Goal: Information Seeking & Learning: Learn about a topic

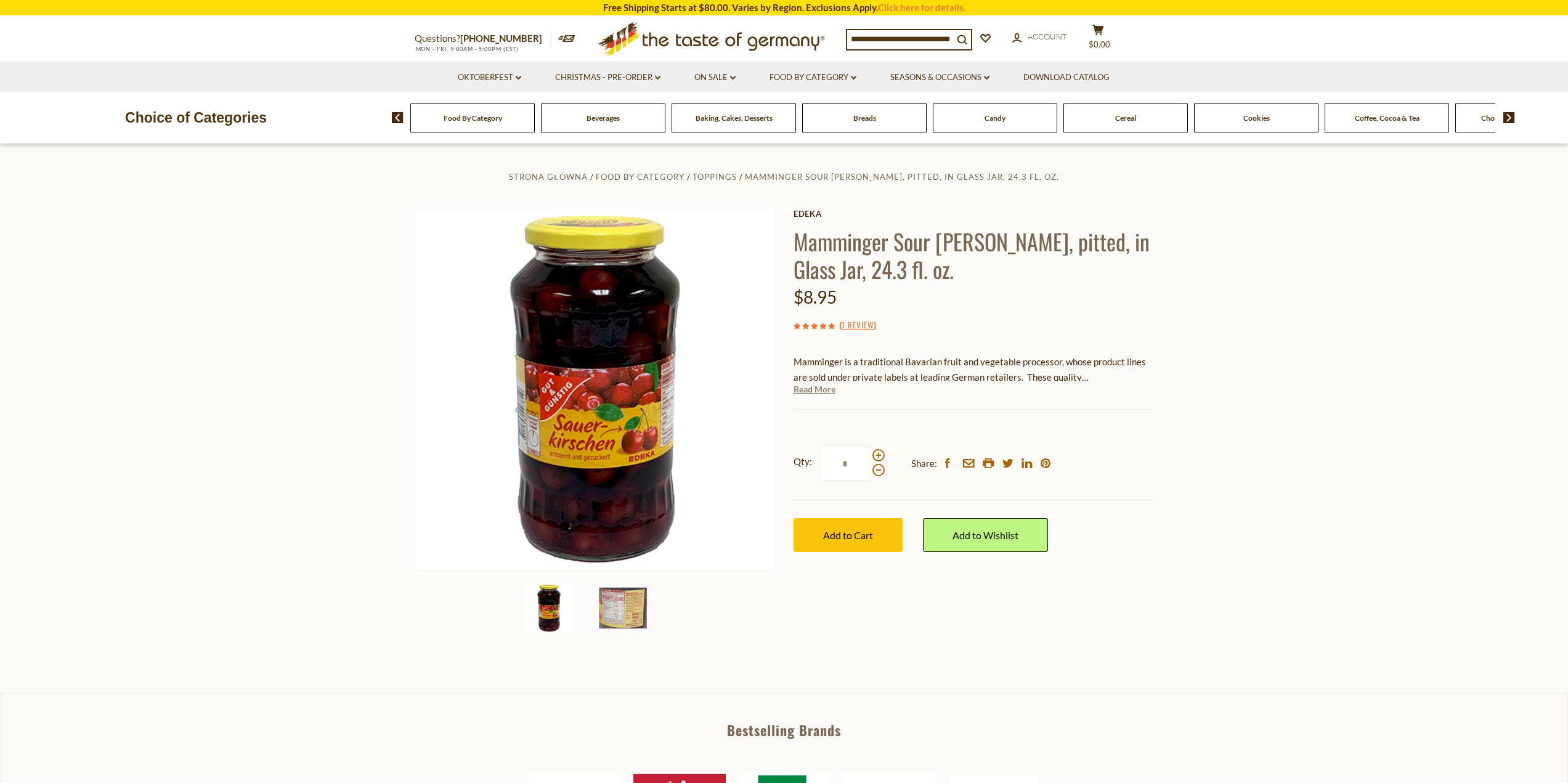
click at [813, 389] on link "Read More" at bounding box center [814, 389] width 42 height 12
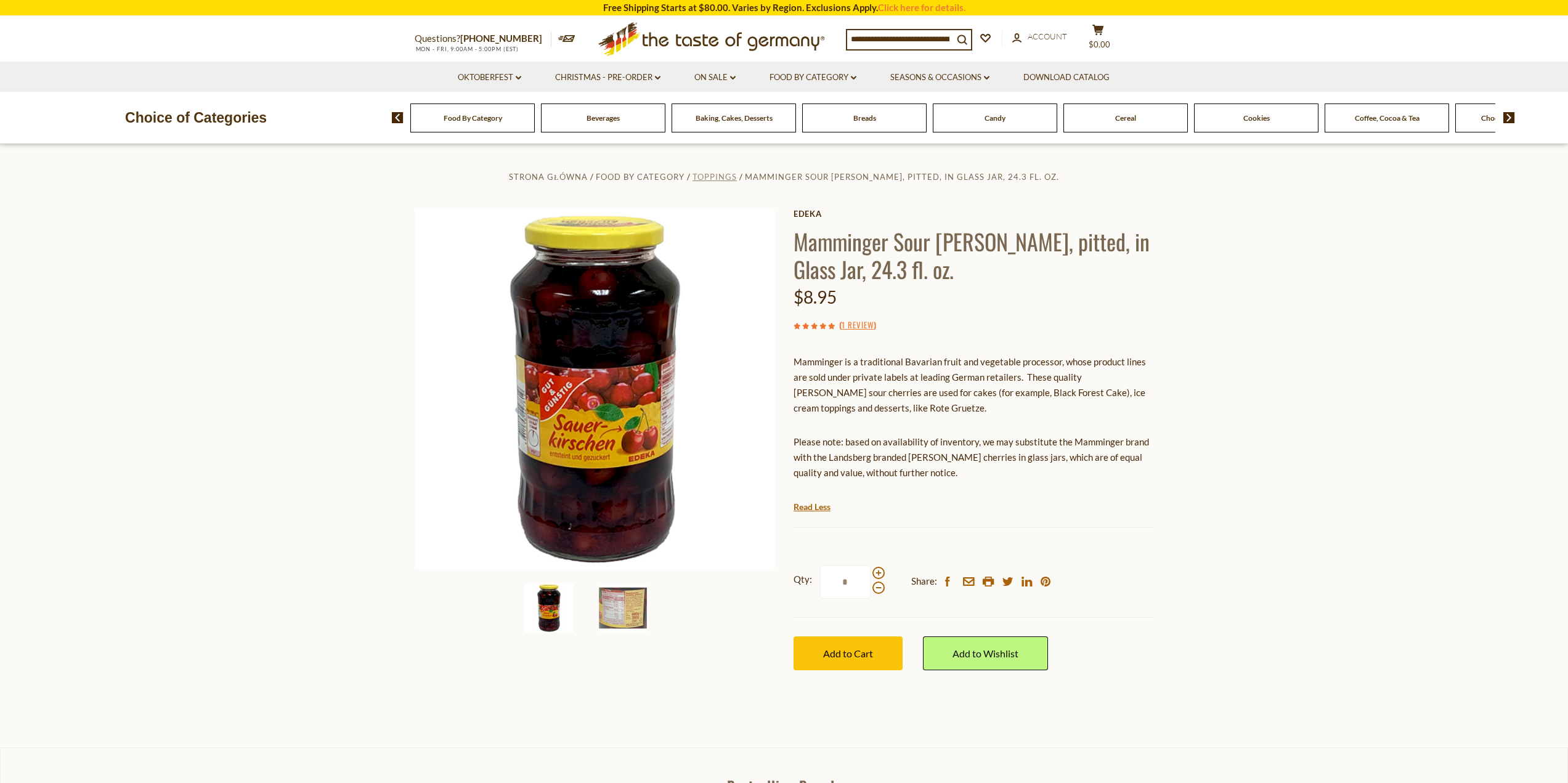
click at [708, 179] on span "Toppings" at bounding box center [715, 177] width 45 height 10
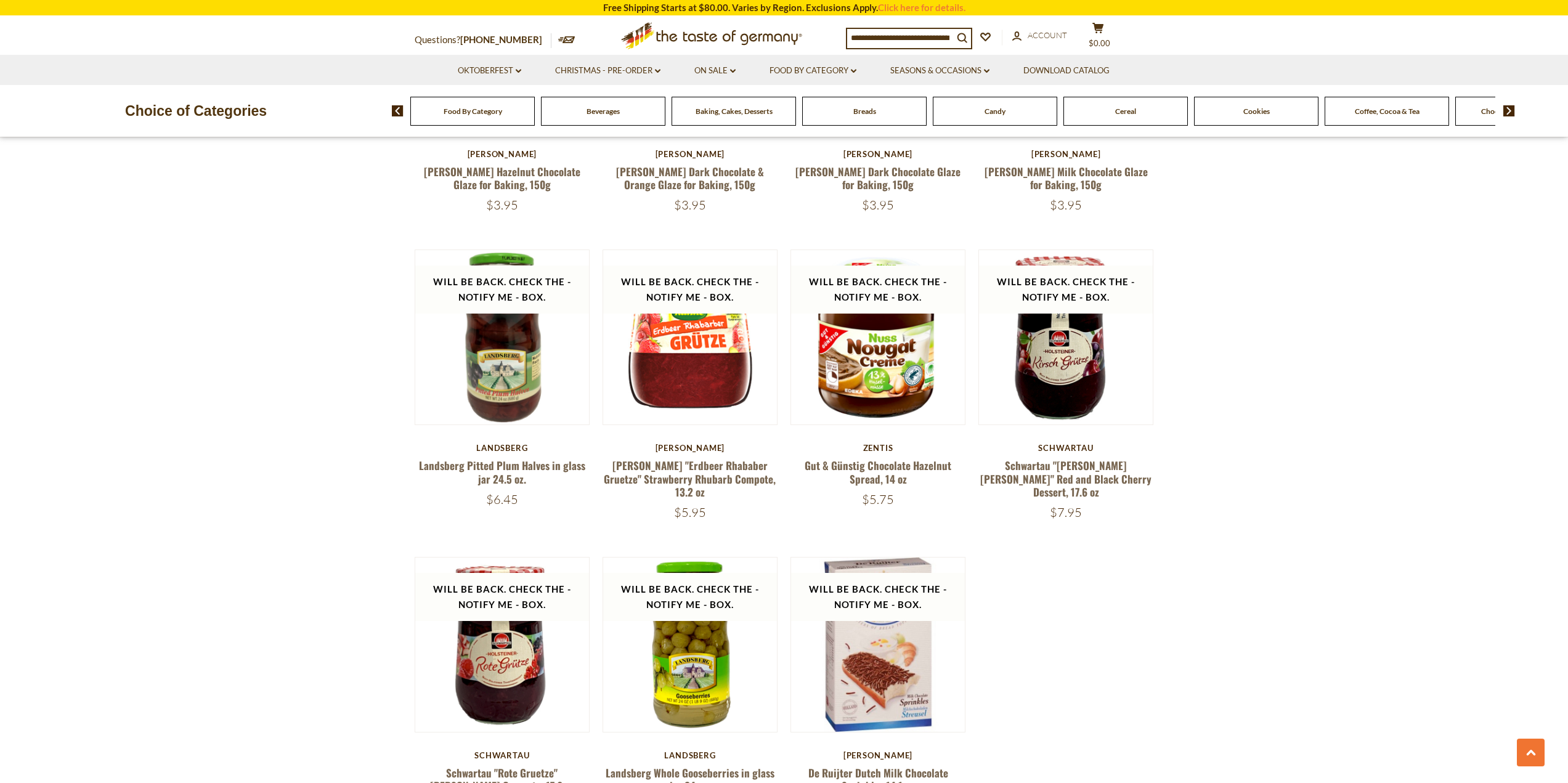
scroll to position [2155, 0]
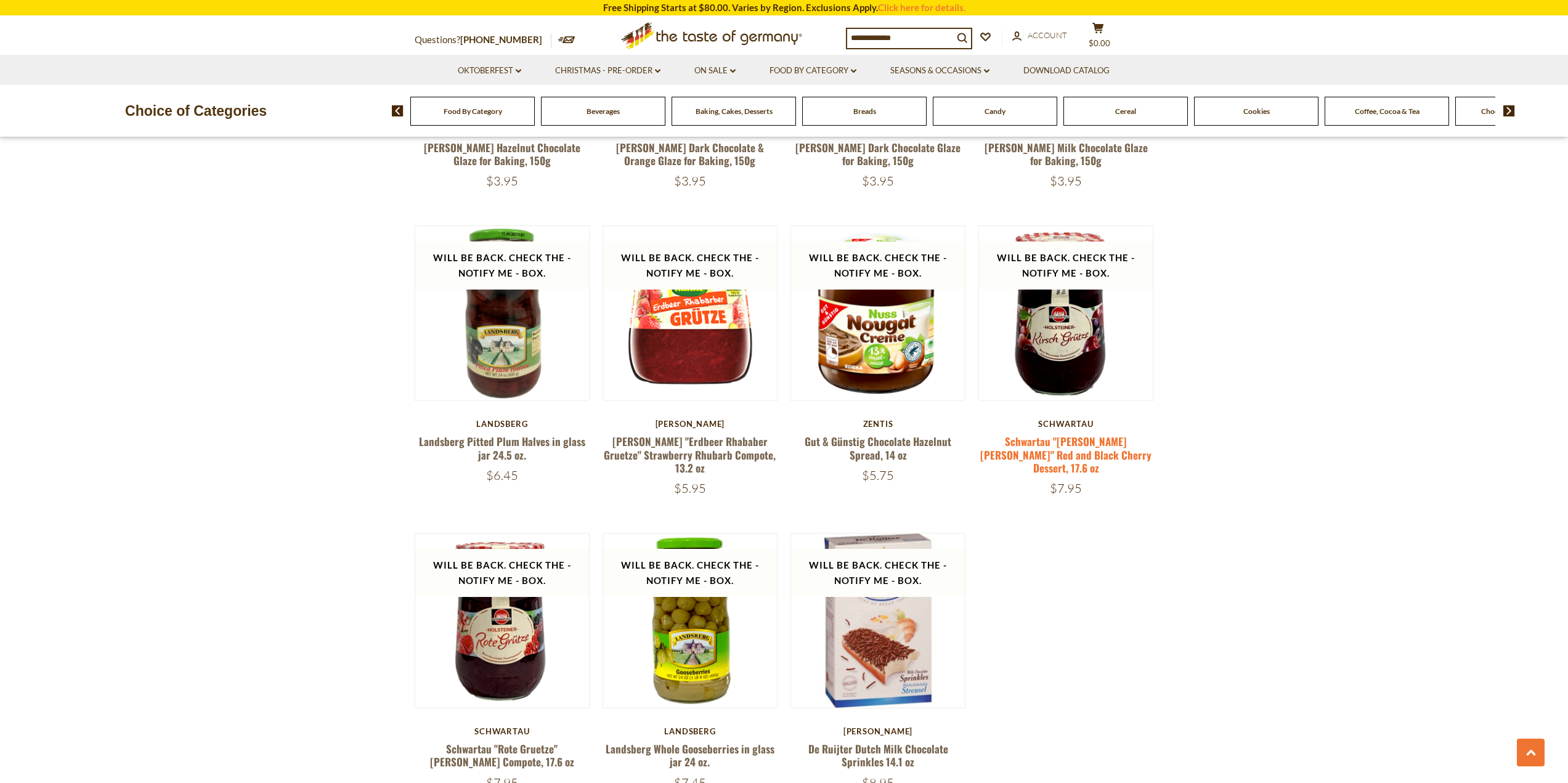
click at [1109, 434] on link "Schwartau "[PERSON_NAME] [PERSON_NAME]" Red and Black Cherry Dessert, 17.6 oz" at bounding box center [1065, 454] width 171 height 42
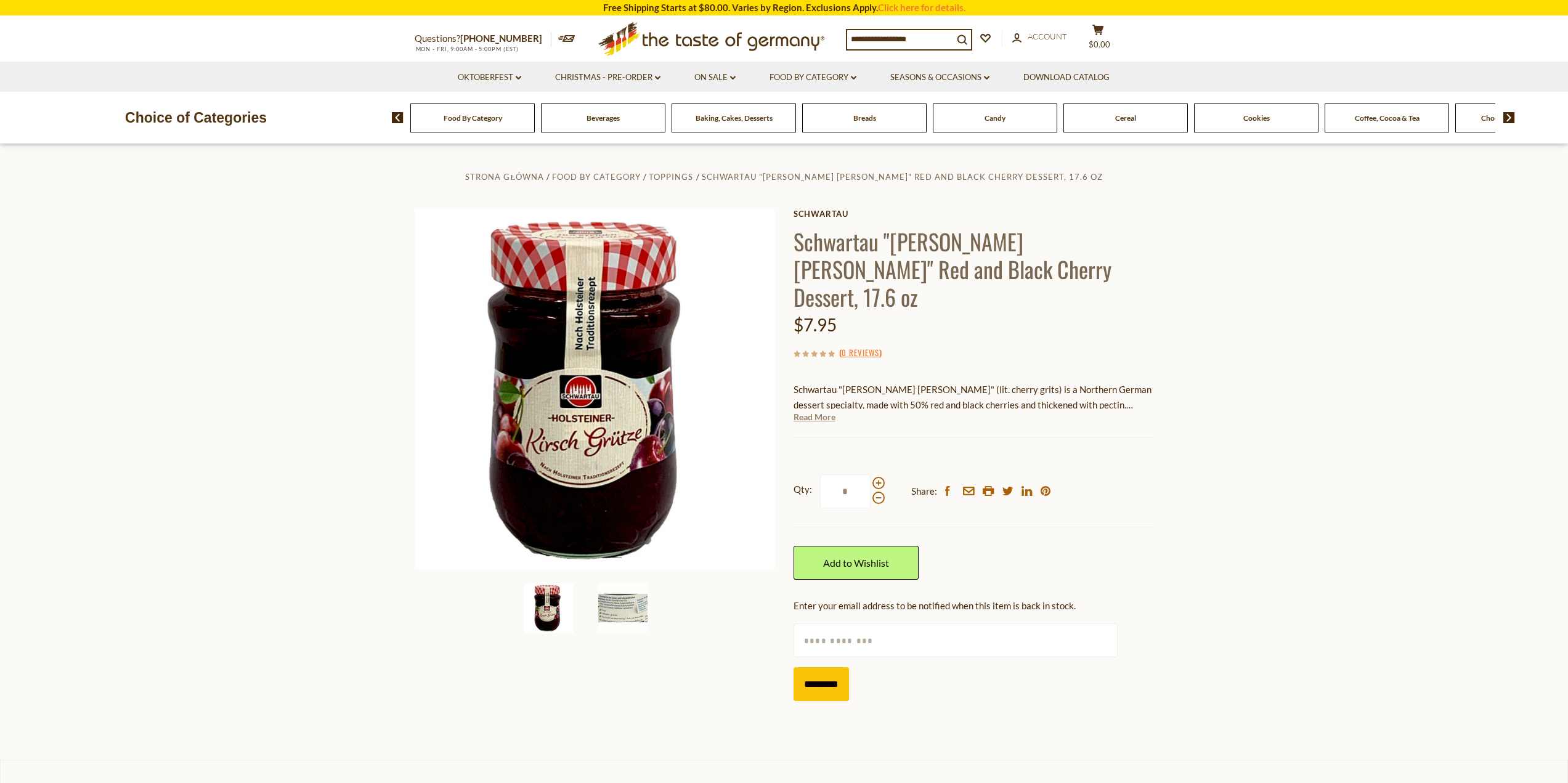
click at [809, 410] on link "Read More" at bounding box center [814, 416] width 42 height 12
